Goal: Use online tool/utility: Utilize a website feature to perform a specific function

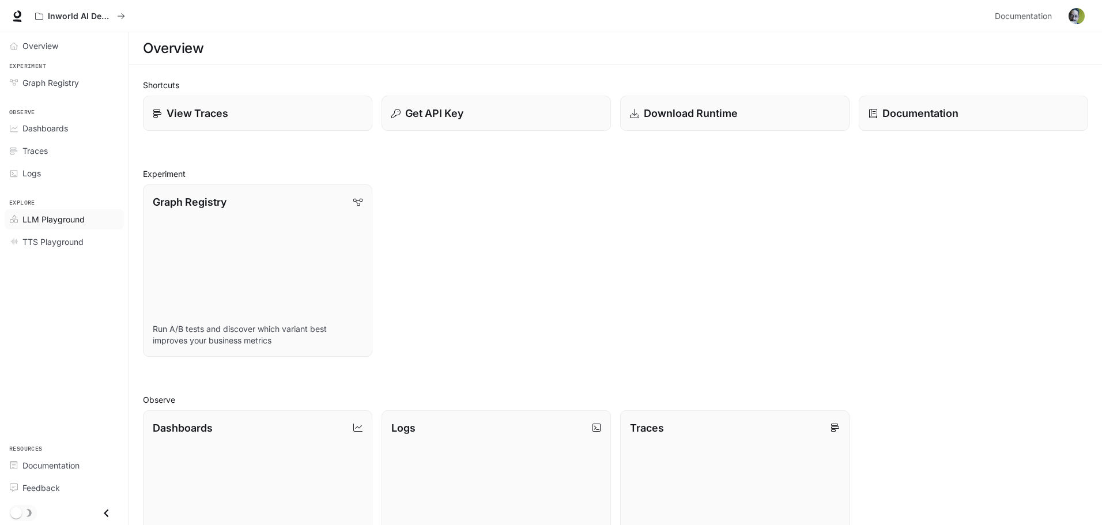
click at [59, 222] on span "LLM Playground" at bounding box center [53, 219] width 62 height 12
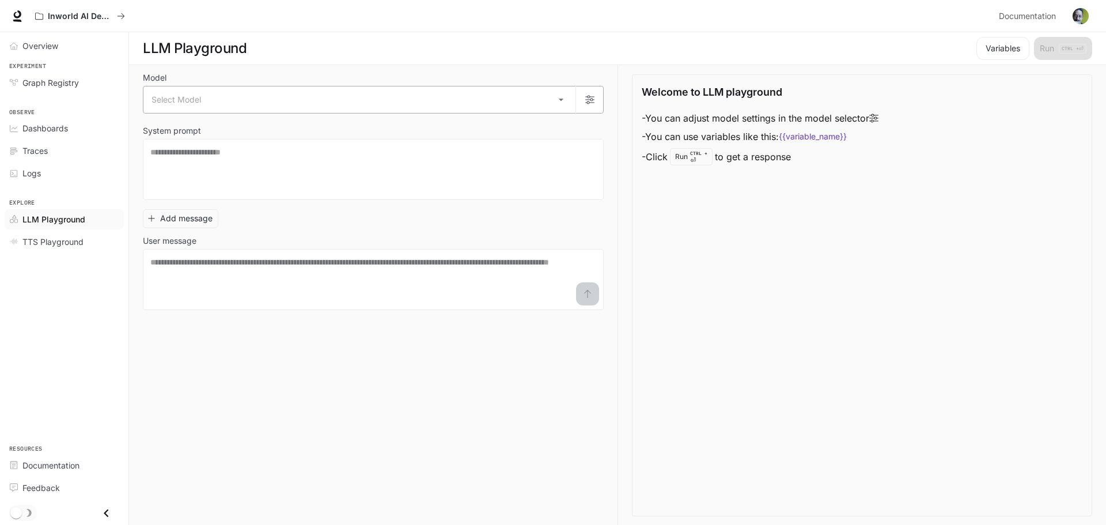
click at [524, 108] on body "Skip to main content Inworld AI Demos Documentation Documentation Portal Overvi…" at bounding box center [553, 262] width 1106 height 525
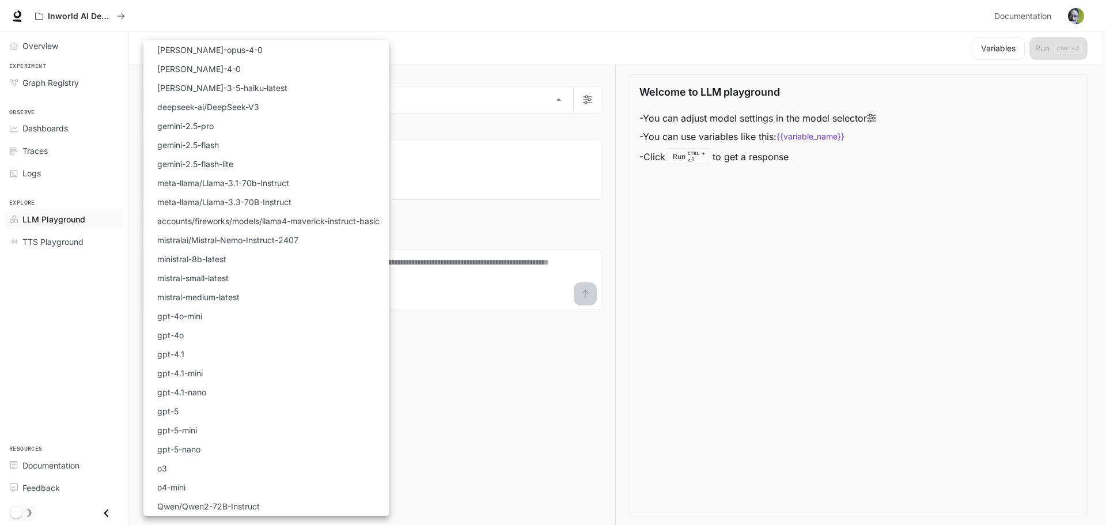
click at [212, 126] on p "gemini-2.5-pro" at bounding box center [185, 126] width 56 height 12
type input "**********"
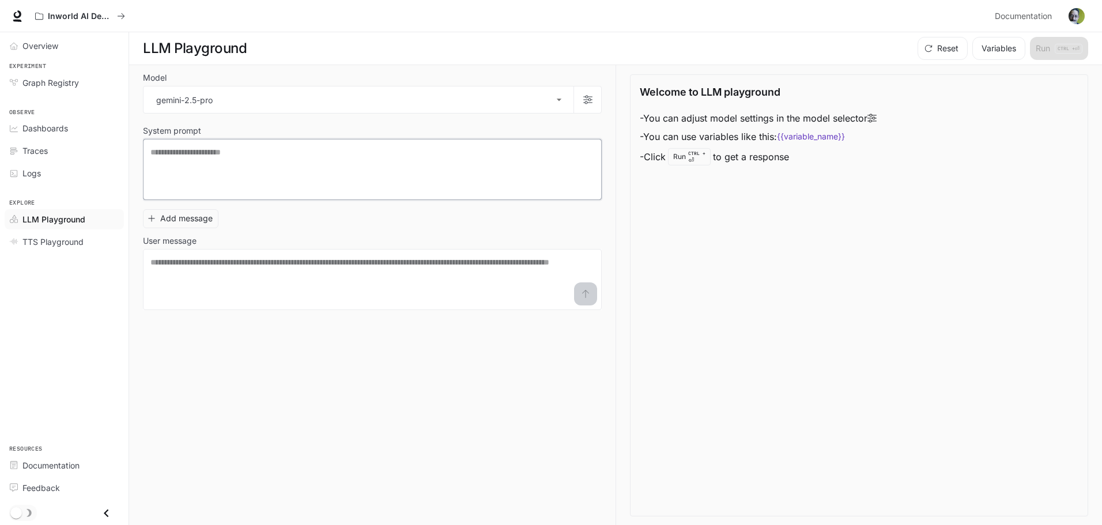
click at [347, 156] on textarea at bounding box center [372, 169] width 444 height 46
click at [60, 86] on span "Graph Registry" at bounding box center [50, 83] width 56 height 12
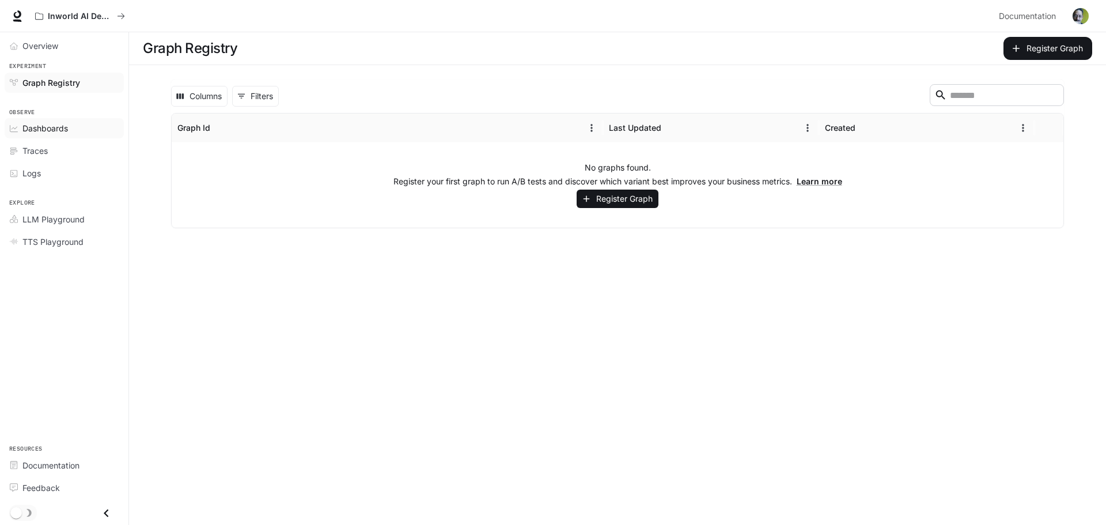
click at [39, 126] on span "Dashboards" at bounding box center [45, 128] width 46 height 12
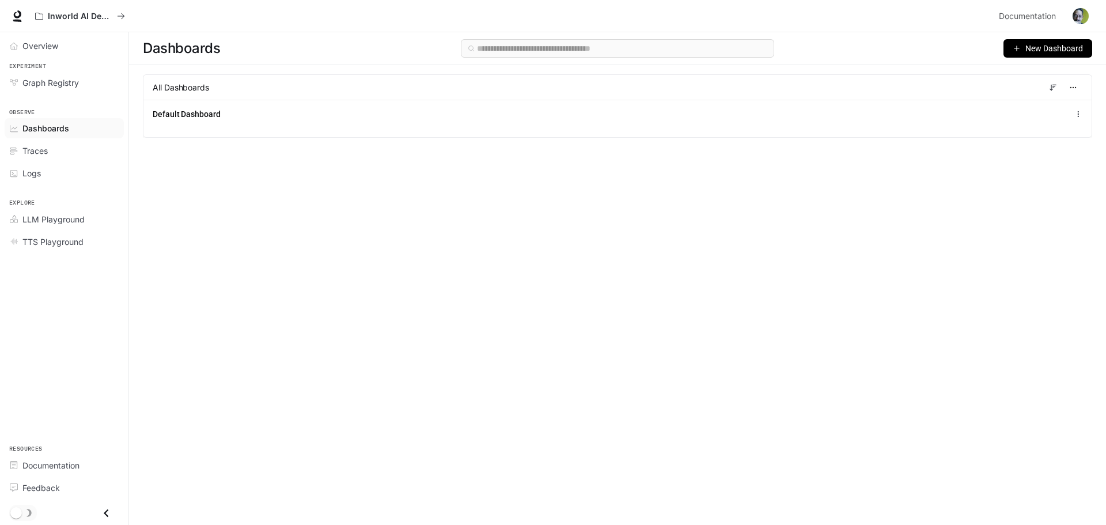
click at [52, 146] on div "Traces" at bounding box center [70, 151] width 96 height 12
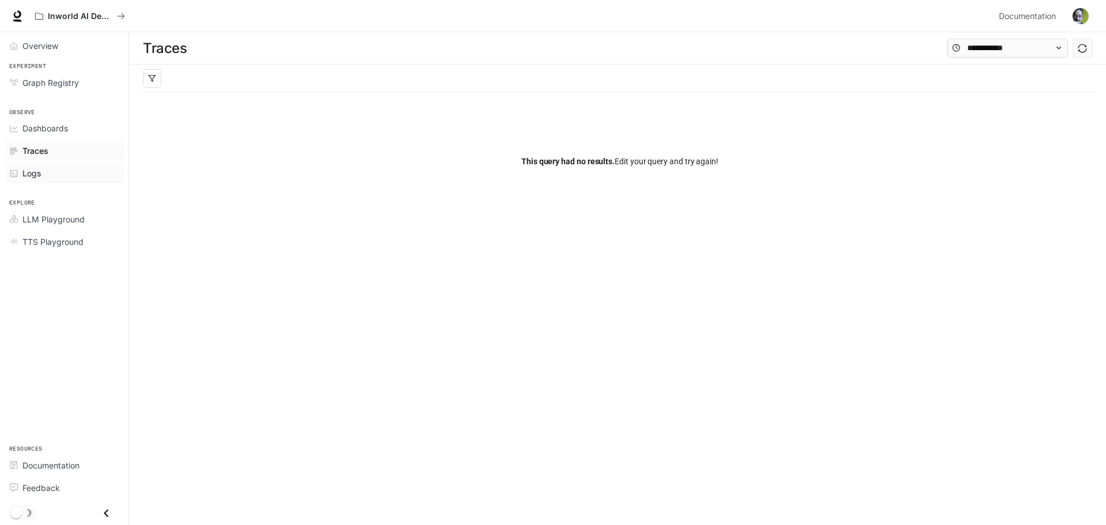
click at [38, 171] on span "Logs" at bounding box center [31, 173] width 18 height 12
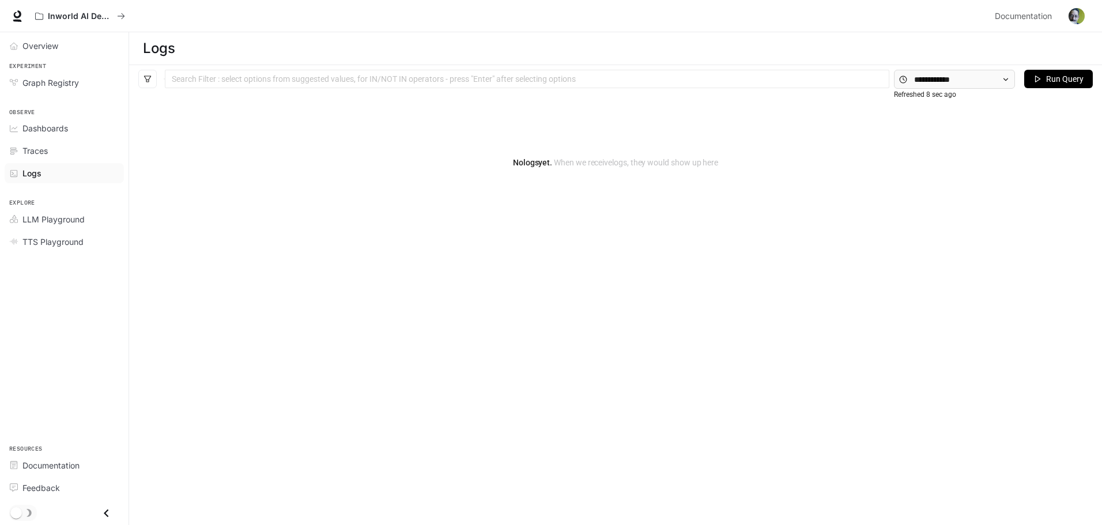
scroll to position [43, 0]
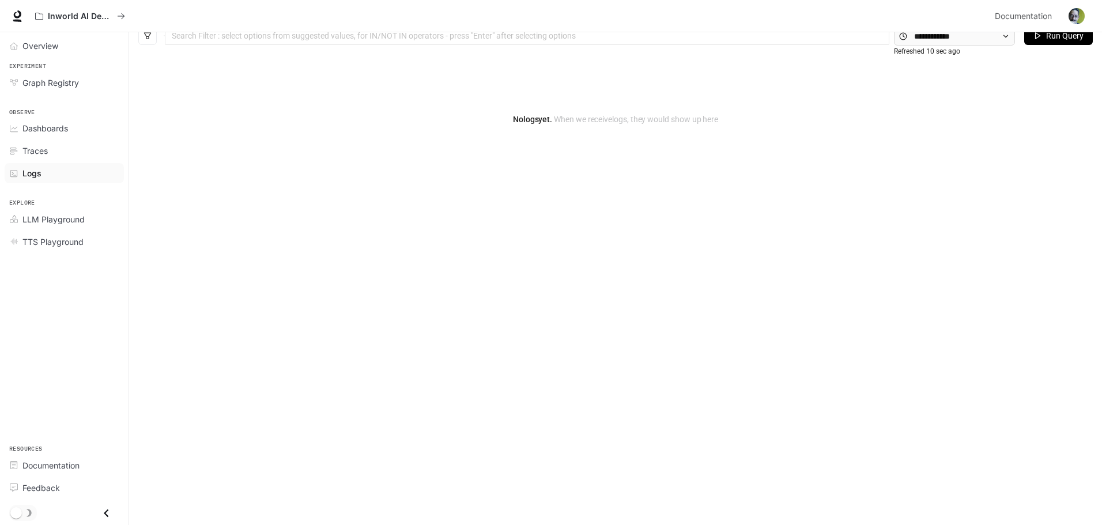
click at [108, 513] on icon "Close drawer" at bounding box center [107, 513] width 16 height 16
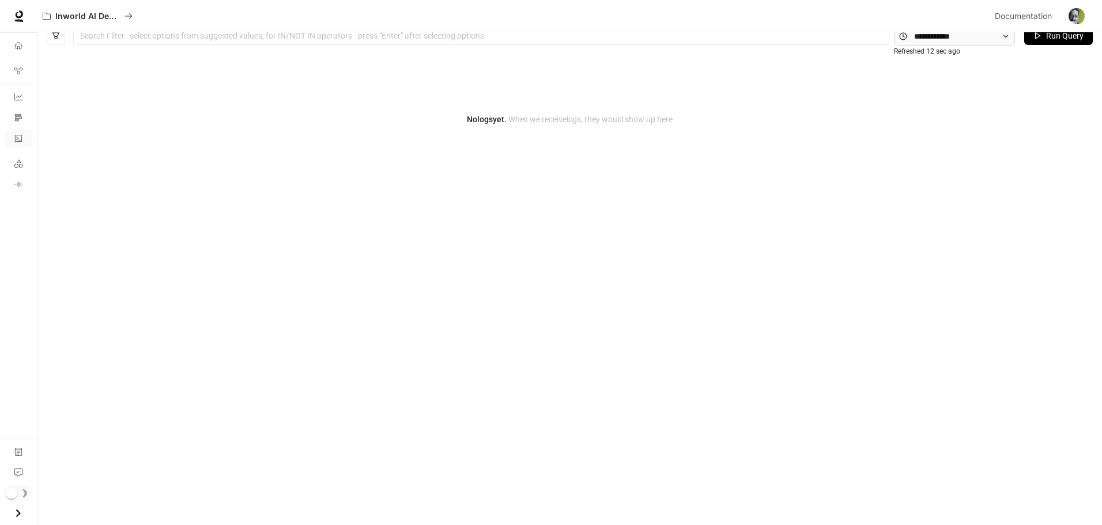
click at [29, 517] on button "Open drawer" at bounding box center [18, 513] width 26 height 24
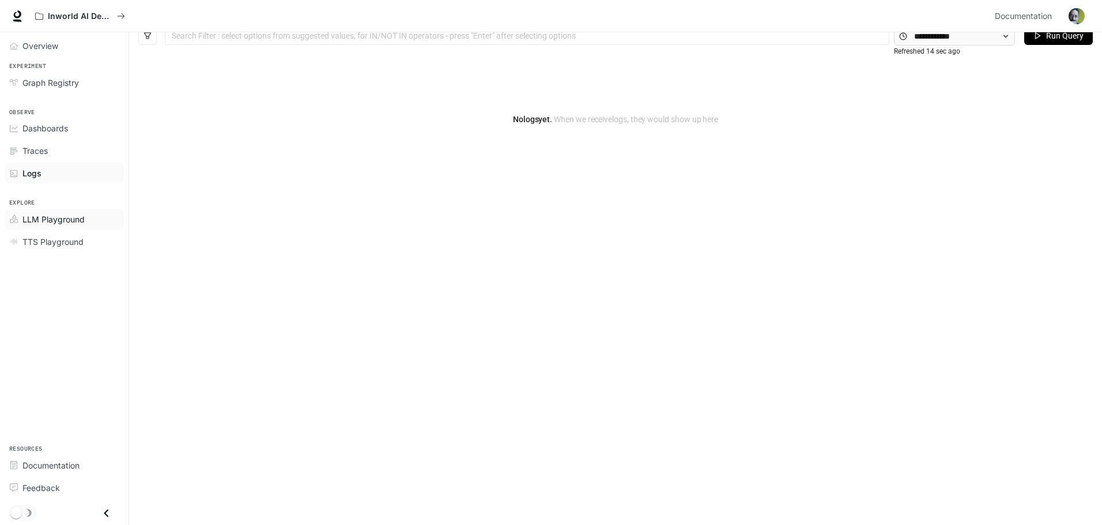
click at [62, 221] on span "LLM Playground" at bounding box center [53, 219] width 62 height 12
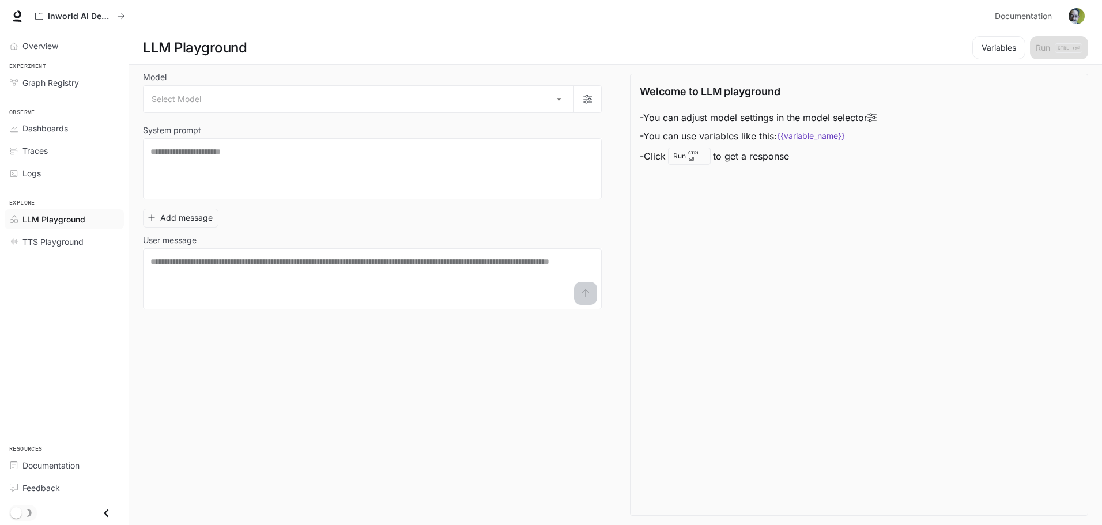
scroll to position [1, 0]
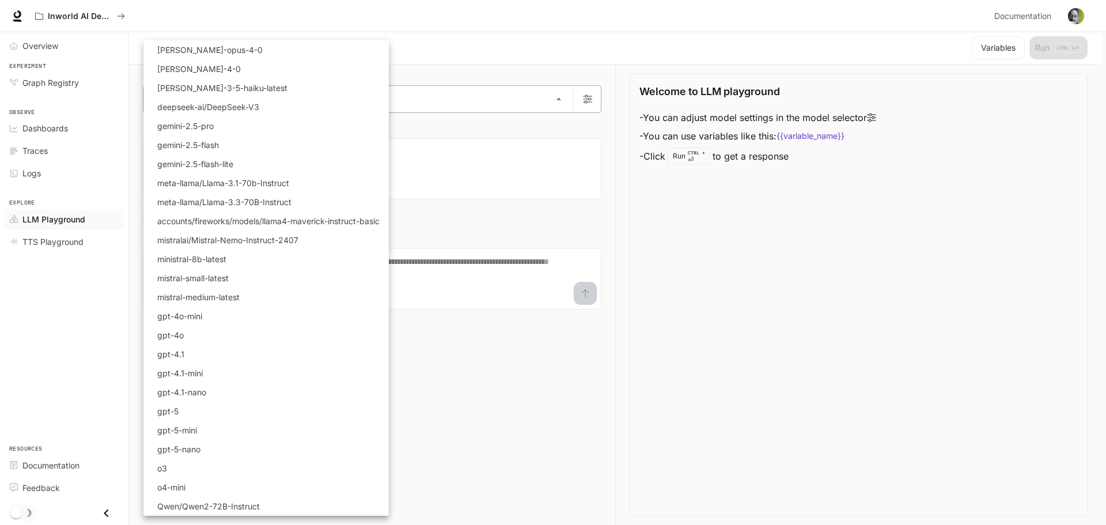
click at [229, 95] on body "Skip to main content Inworld AI Demos Documentation Documentation Portal Overvi…" at bounding box center [553, 261] width 1106 height 525
click at [224, 128] on li "gemini-2.5-pro" at bounding box center [265, 125] width 245 height 19
type input "**********"
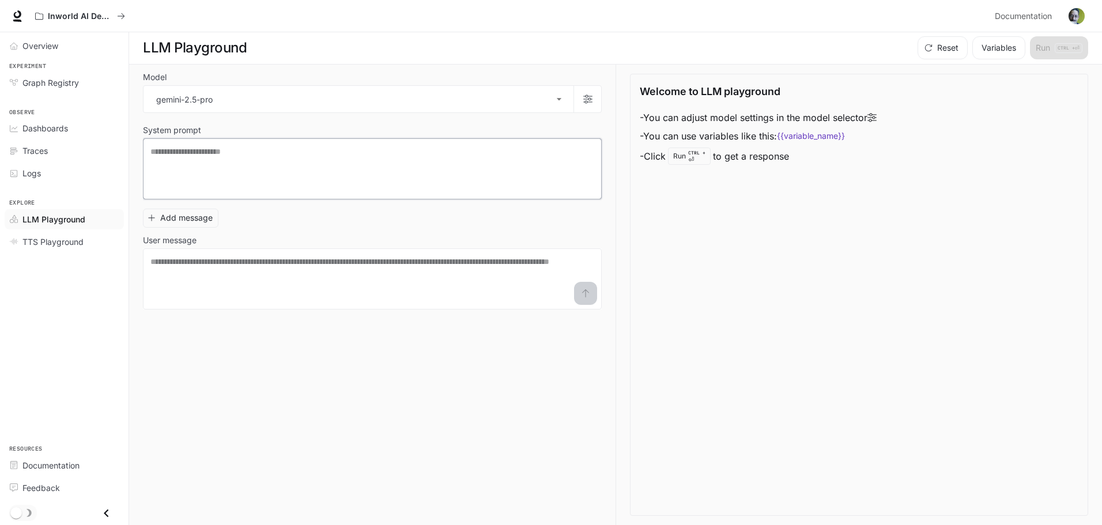
click at [320, 172] on textarea at bounding box center [372, 169] width 444 height 46
